Goal: Task Accomplishment & Management: Manage account settings

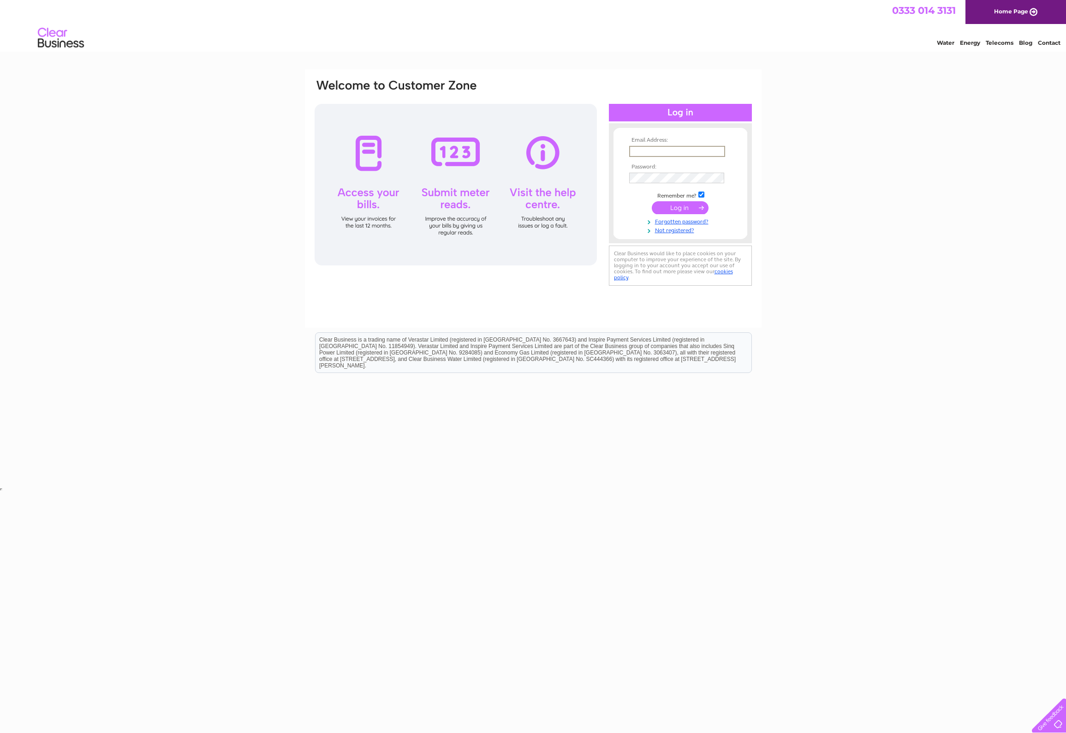
type input "info@pathosfood.co.uk"
click at [683, 209] on input "submit" at bounding box center [680, 207] width 57 height 13
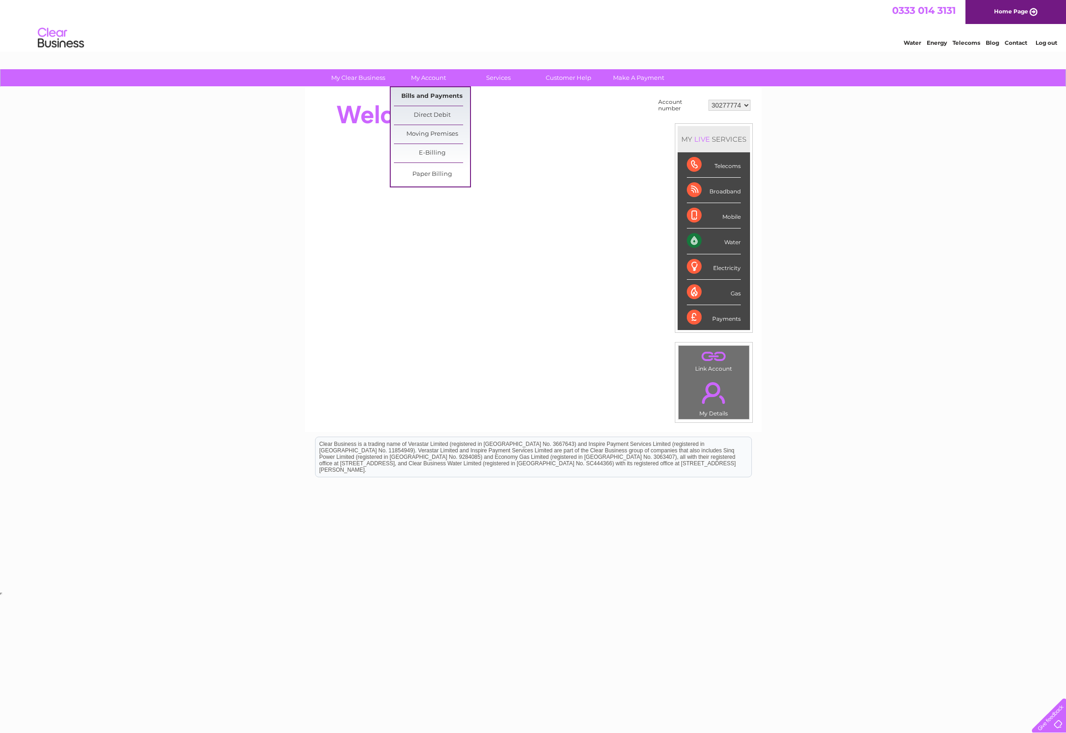
click at [430, 95] on link "Bills and Payments" at bounding box center [432, 96] width 76 height 18
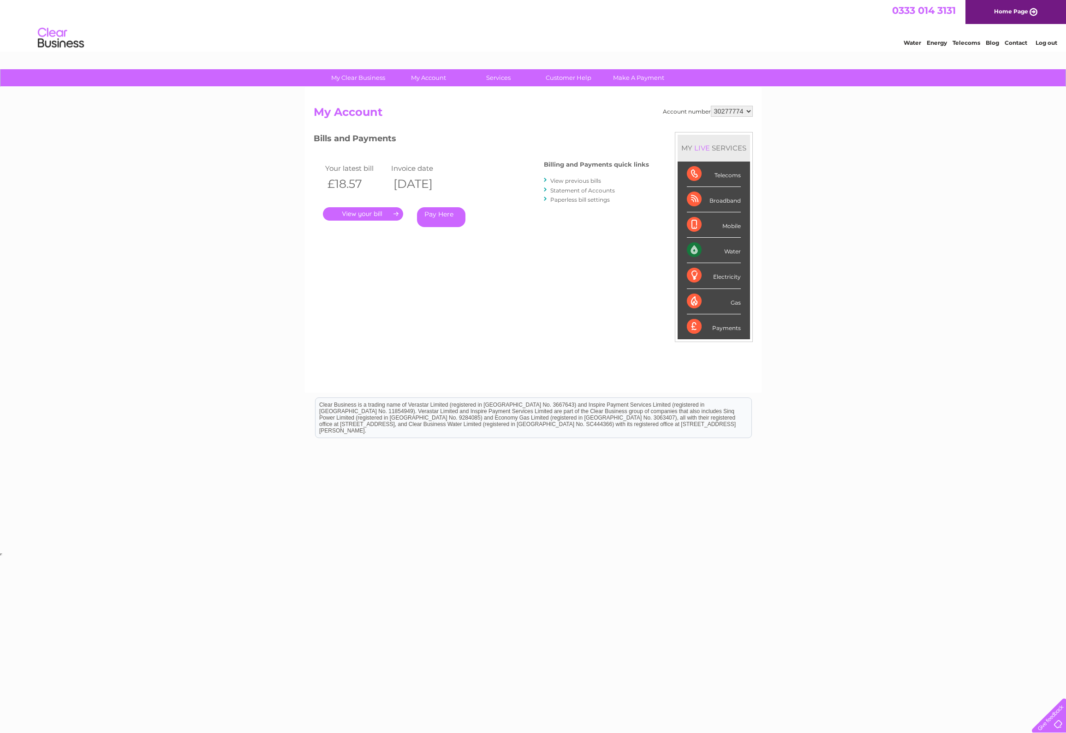
click at [369, 213] on link "." at bounding box center [363, 213] width 80 height 13
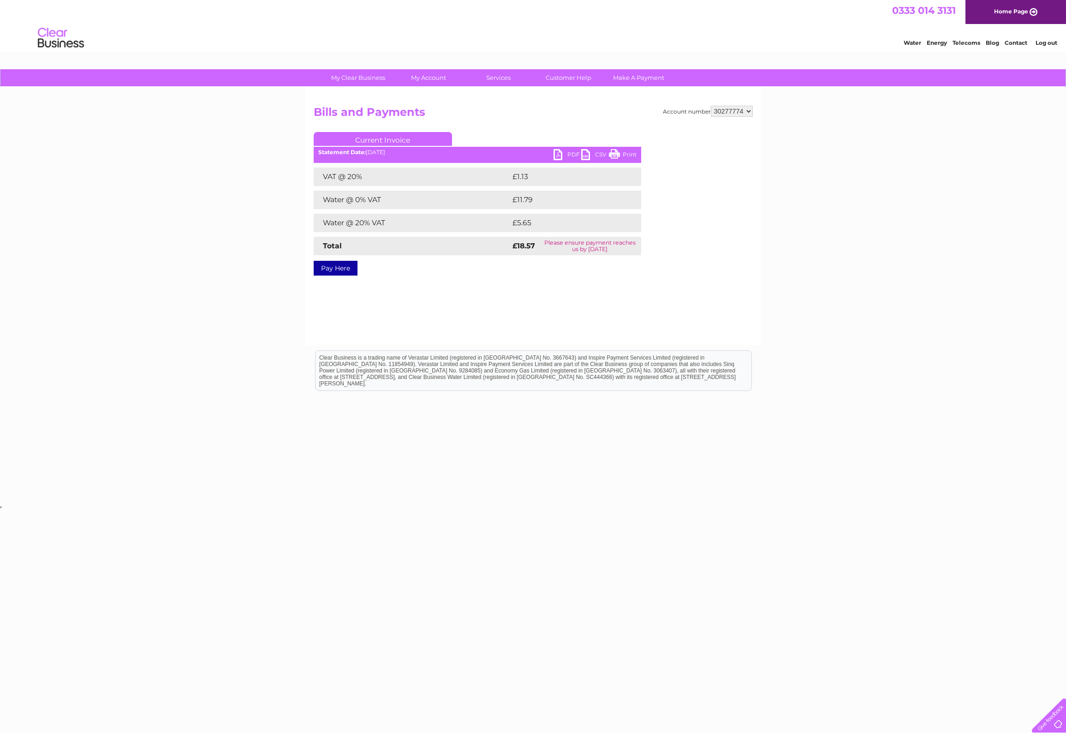
click at [521, 200] on td "£11.79" at bounding box center [565, 200] width 111 height 18
drag, startPoint x: 518, startPoint y: 199, endPoint x: 540, endPoint y: 202, distance: 22.3
click at [540, 202] on td "£11.79" at bounding box center [565, 200] width 111 height 18
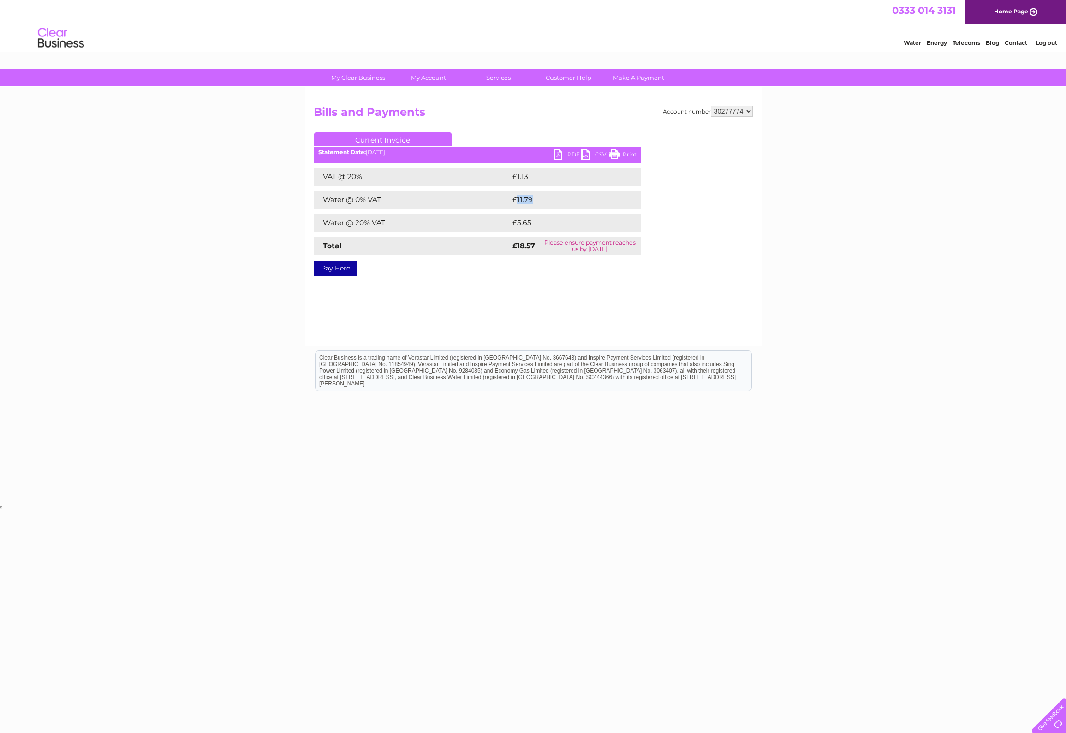
copy td "11.79"
click at [525, 225] on td "£5.65" at bounding box center [564, 223] width 109 height 18
drag, startPoint x: 517, startPoint y: 224, endPoint x: 533, endPoint y: 224, distance: 15.7
click at [533, 224] on td "£5.65" at bounding box center [564, 223] width 109 height 18
copy td "5.65"
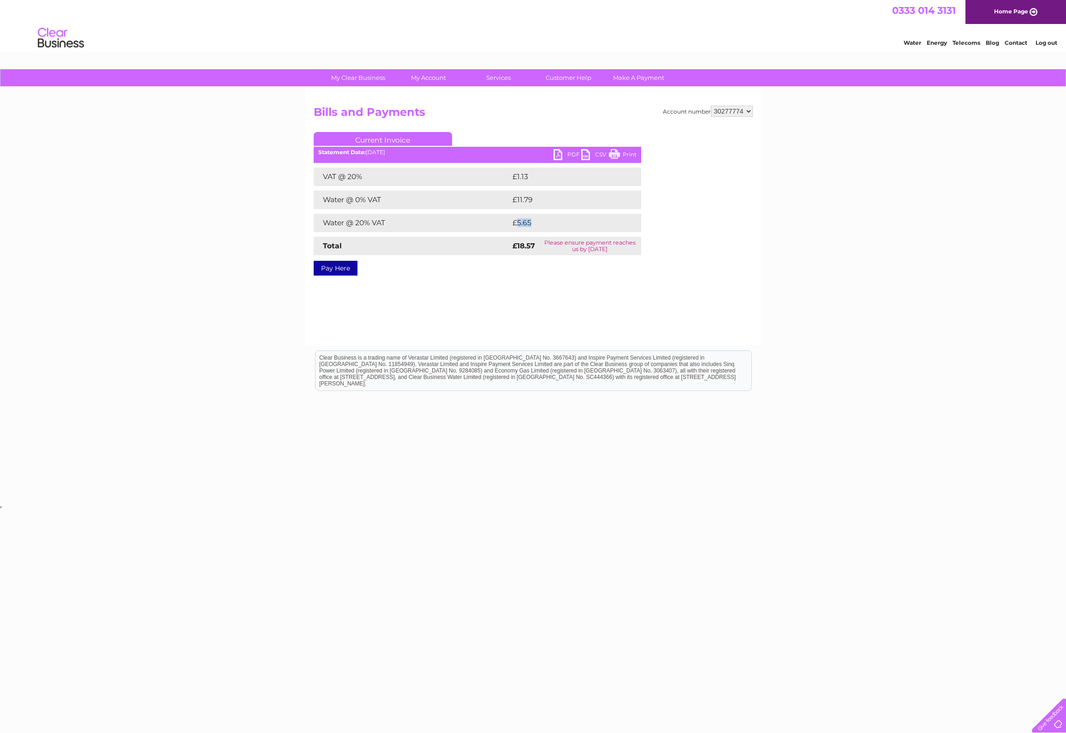
click at [559, 155] on link "PDF" at bounding box center [568, 155] width 28 height 13
